Goal: Navigation & Orientation: Go to known website

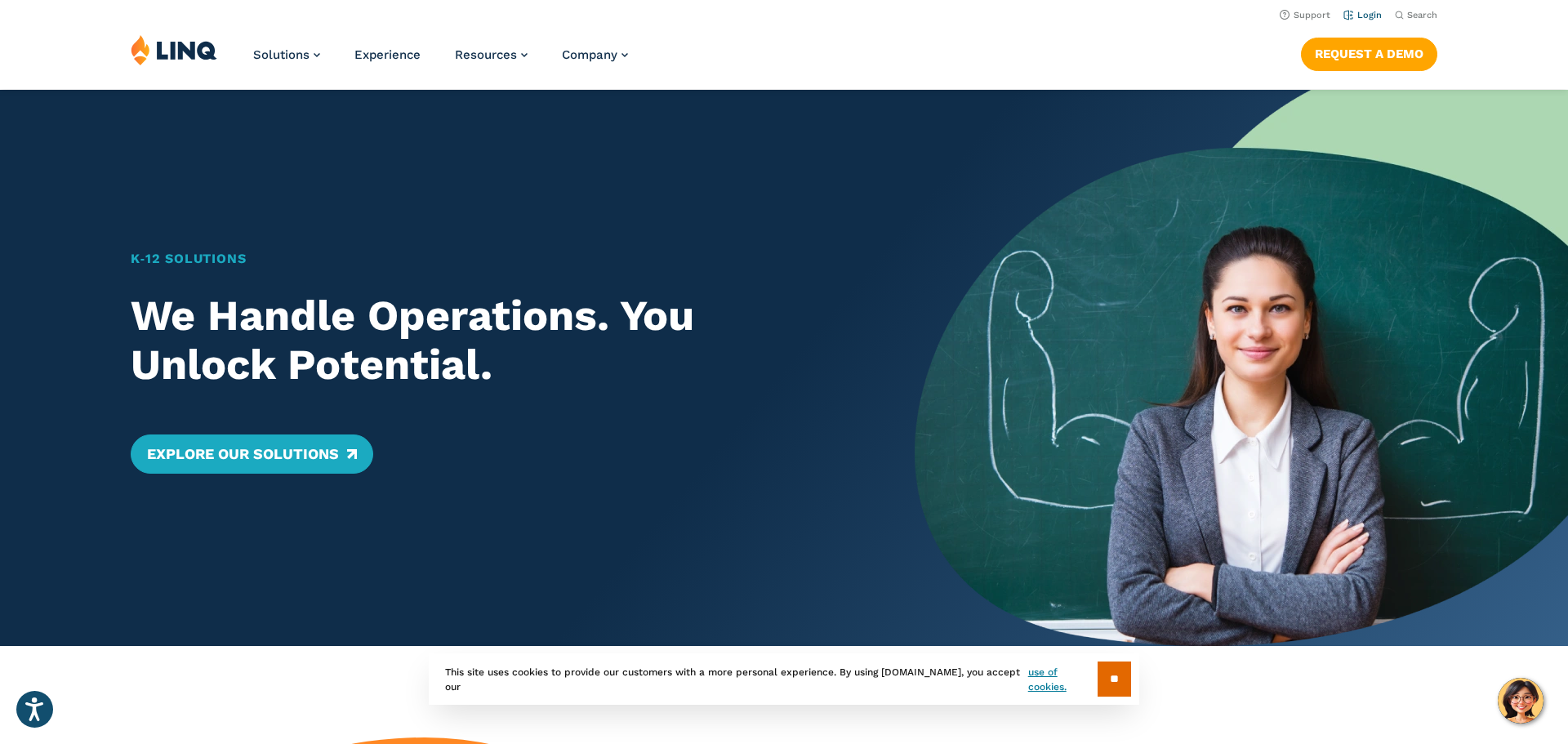
click at [1378, 15] on link "Login" at bounding box center [1362, 15] width 39 height 10
